Goal: Task Accomplishment & Management: Use online tool/utility

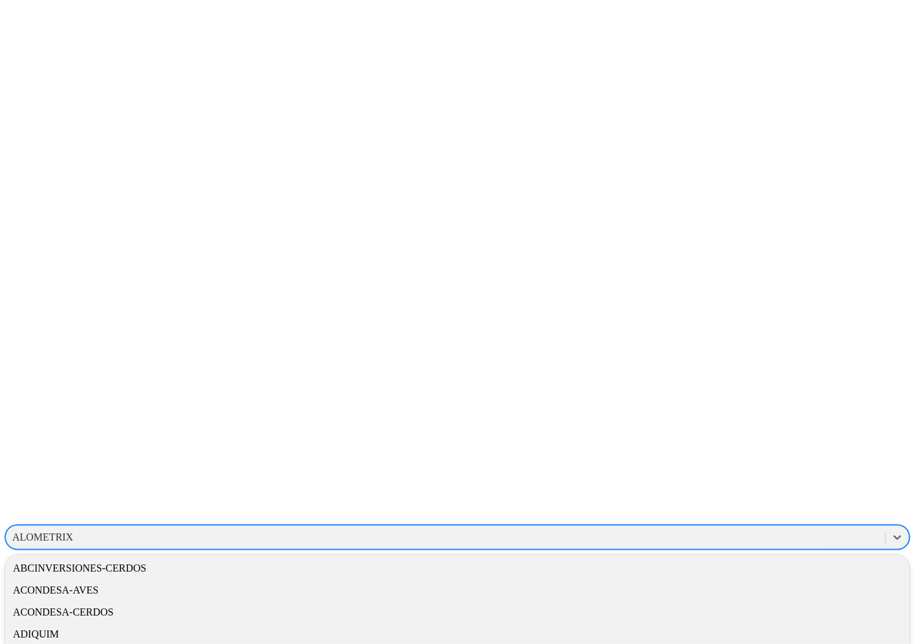
click at [73, 532] on div "ALOMETRIX" at bounding box center [42, 538] width 61 height 12
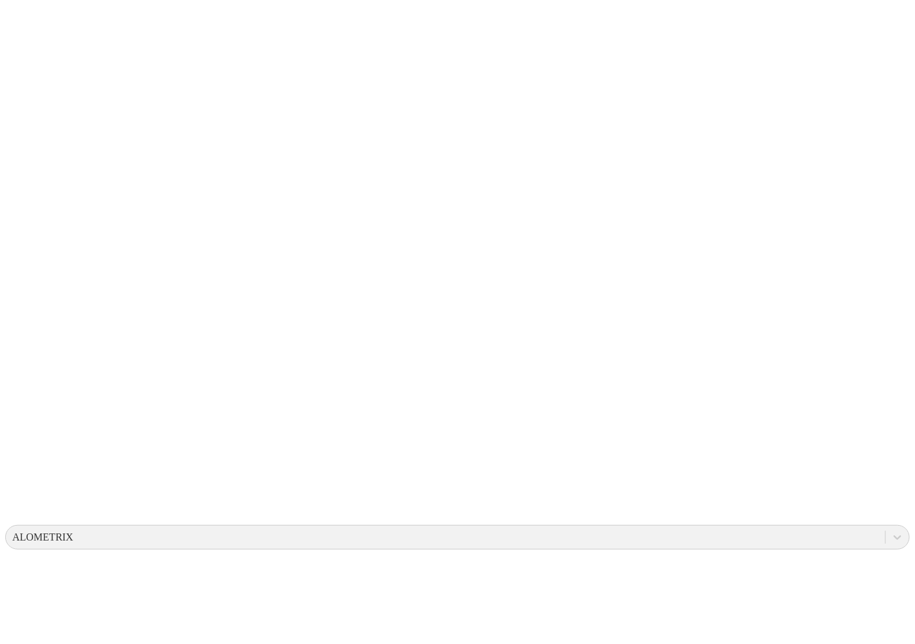
click at [73, 532] on div "ALOMETRIX" at bounding box center [42, 538] width 61 height 12
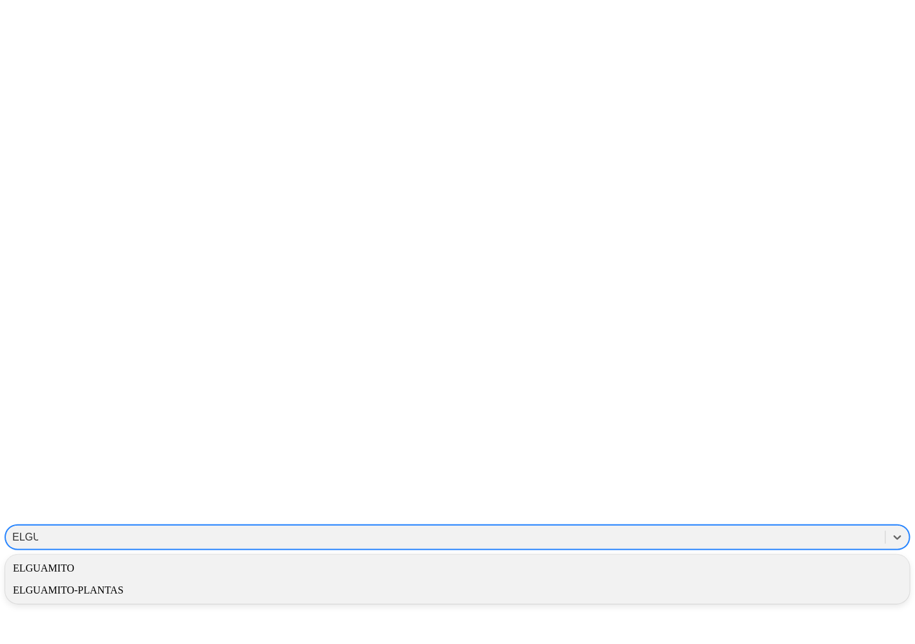
type input "ELGUA"
click at [769, 558] on div "ELGUAMITO" at bounding box center [457, 569] width 905 height 22
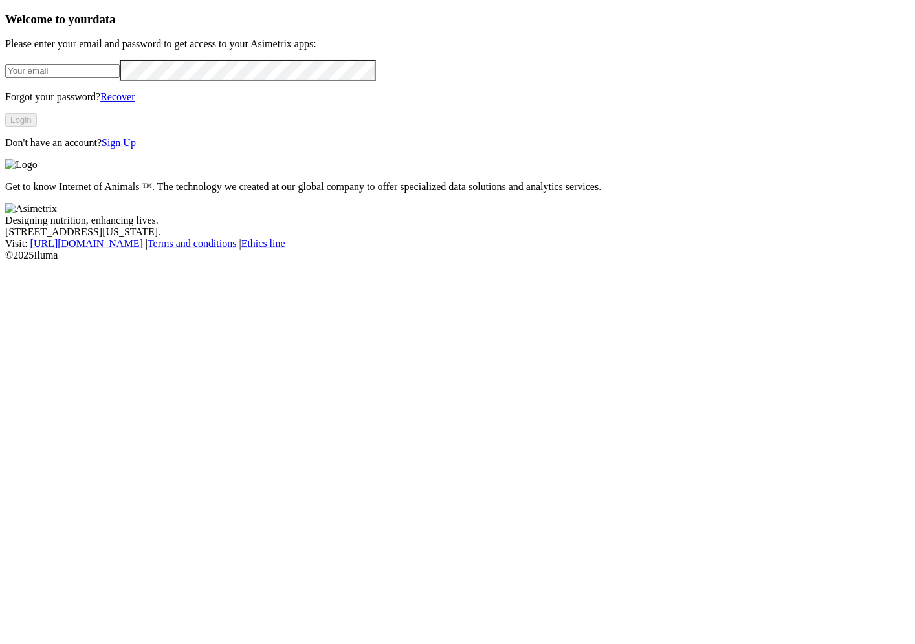
click at [120, 78] on input "email" at bounding box center [62, 71] width 115 height 14
type input "[PERSON_NAME][EMAIL_ADDRESS][PERSON_NAME][DOMAIN_NAME]"
click at [37, 127] on button "Login" at bounding box center [21, 120] width 32 height 14
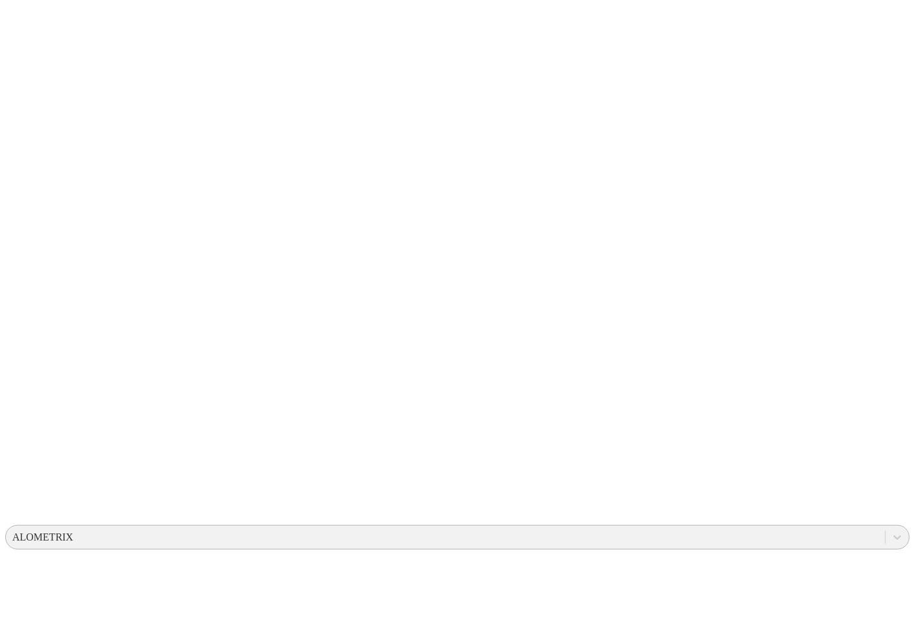
click at [73, 532] on div "ALOMETRIX" at bounding box center [42, 538] width 61 height 12
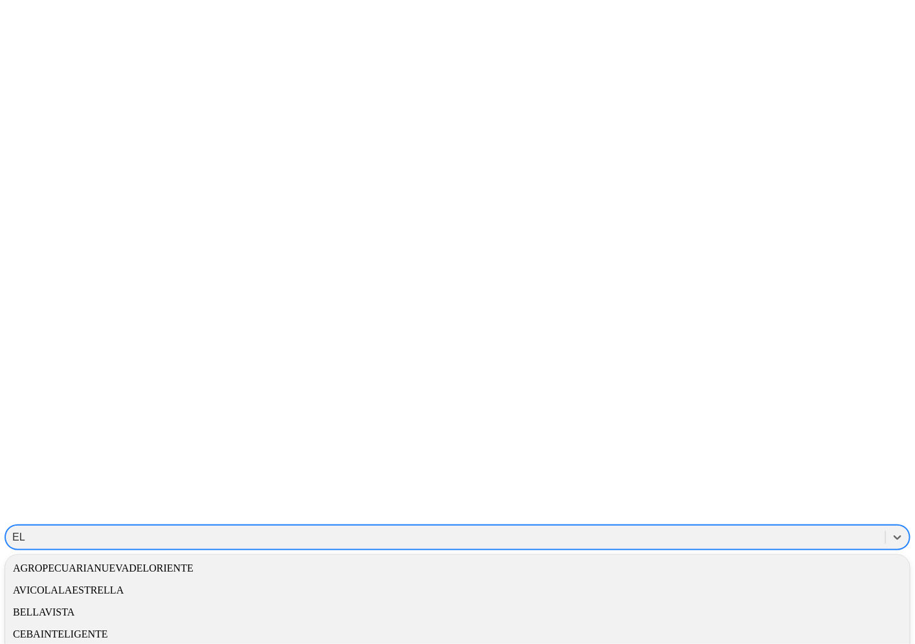
type input "ELGU"
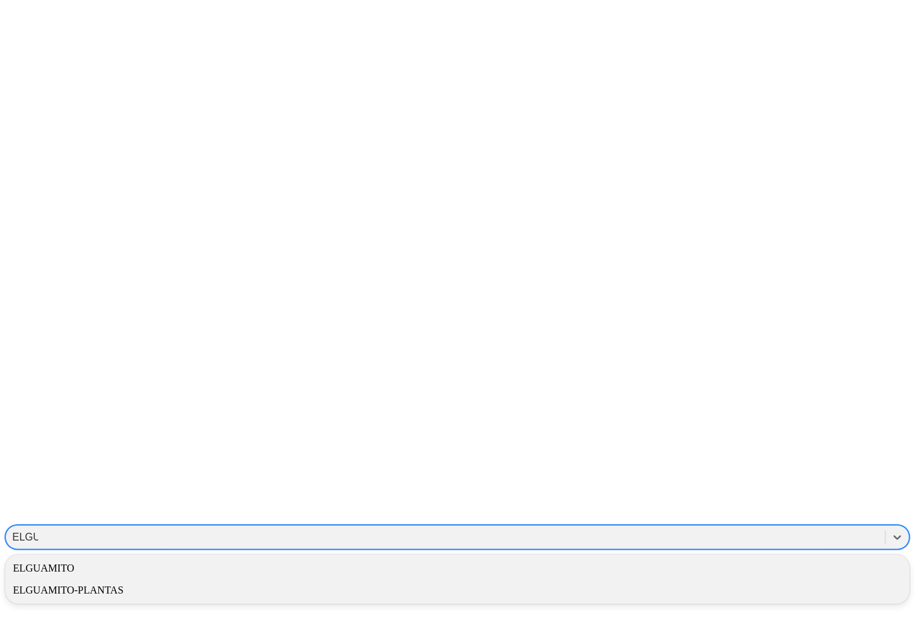
click at [708, 558] on div "ELGUAMITO" at bounding box center [457, 569] width 905 height 22
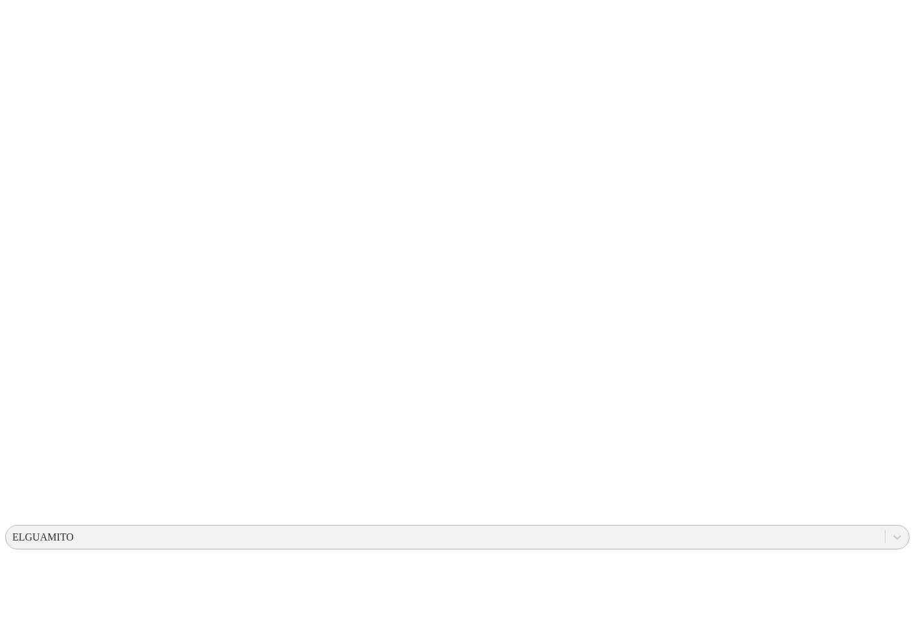
drag, startPoint x: 104, startPoint y: 283, endPoint x: 224, endPoint y: 291, distance: 120.6
